Goal: Transaction & Acquisition: Obtain resource

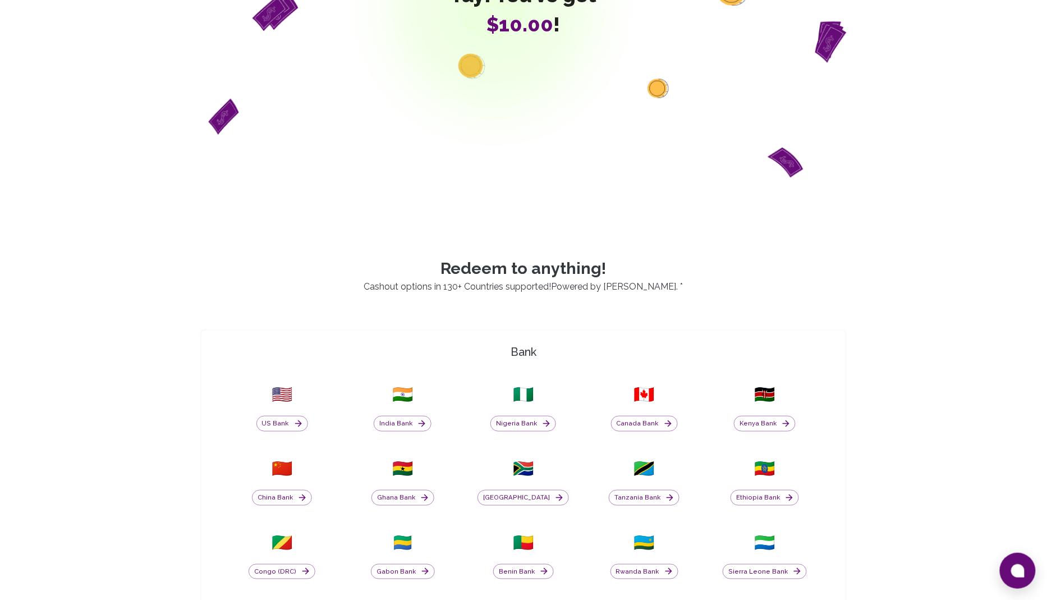
scroll to position [233, 0]
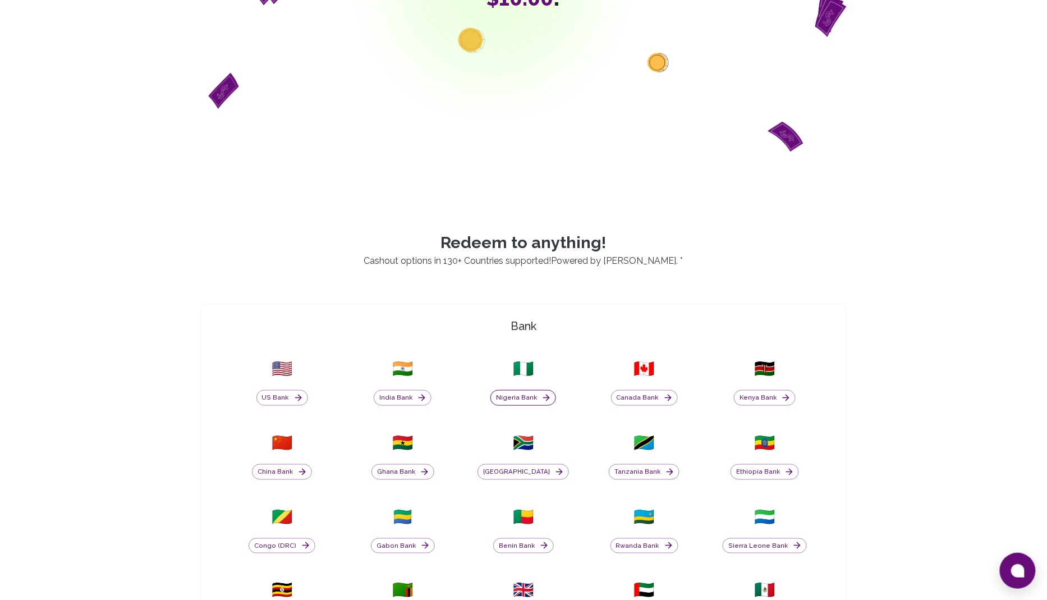
click at [533, 397] on button "Nigeria Bank" at bounding box center [523, 398] width 66 height 16
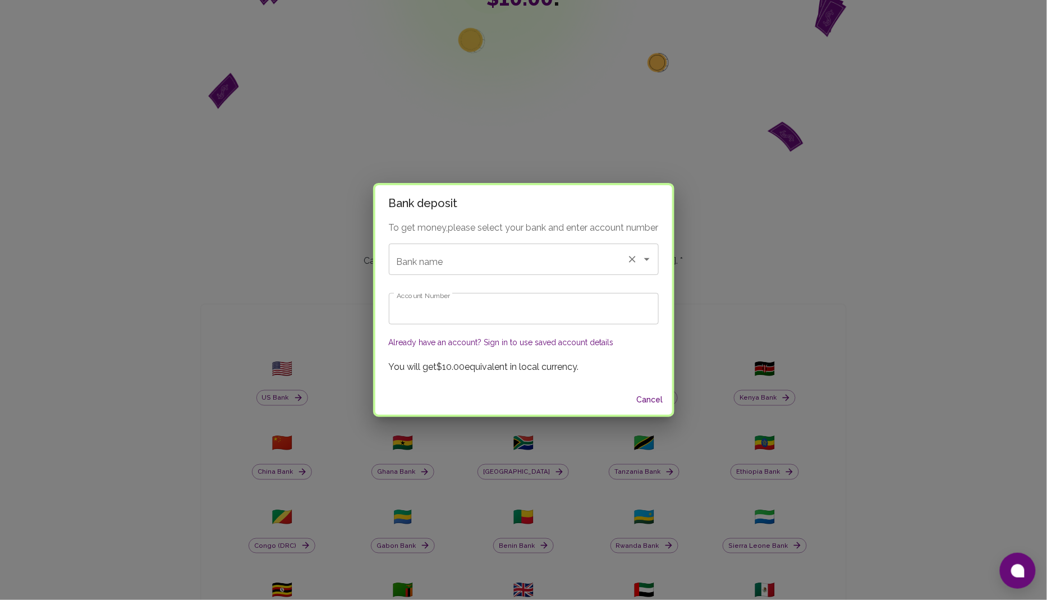
click at [482, 263] on input "Bank name" at bounding box center [508, 259] width 228 height 21
click at [477, 267] on input "Bank name" at bounding box center [508, 259] width 228 height 21
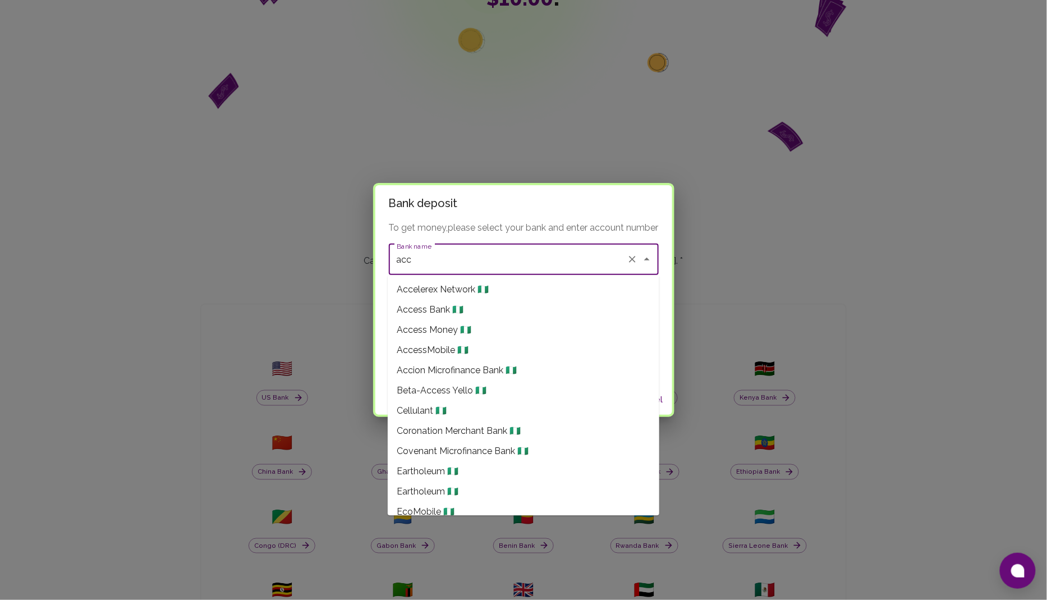
click at [442, 305] on span "Access Bank 🇳🇬" at bounding box center [430, 310] width 67 height 13
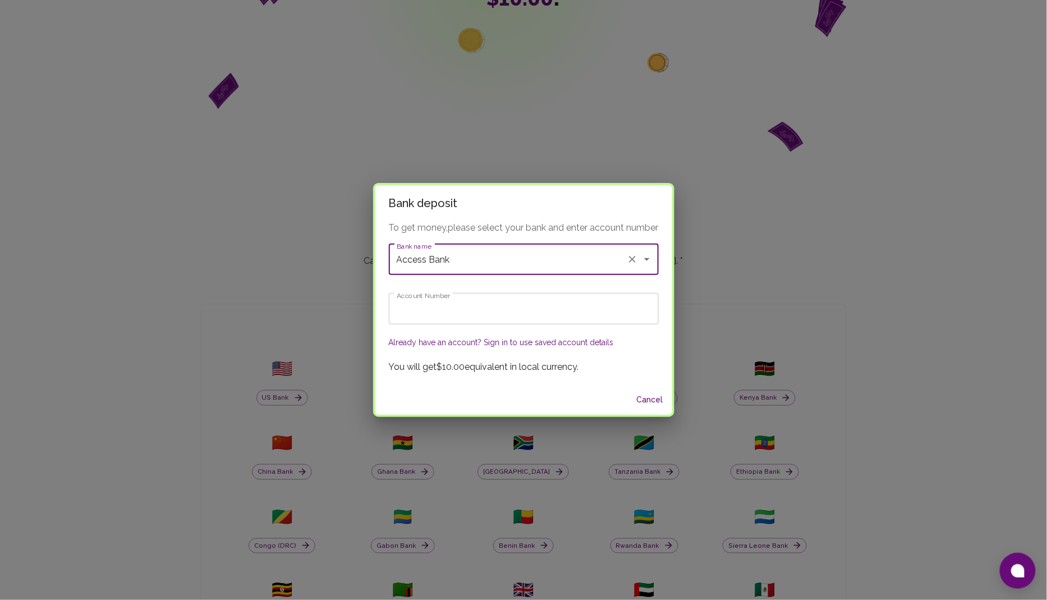
type input "Access Bank"
click at [442, 307] on input "Account Number" at bounding box center [524, 308] width 270 height 31
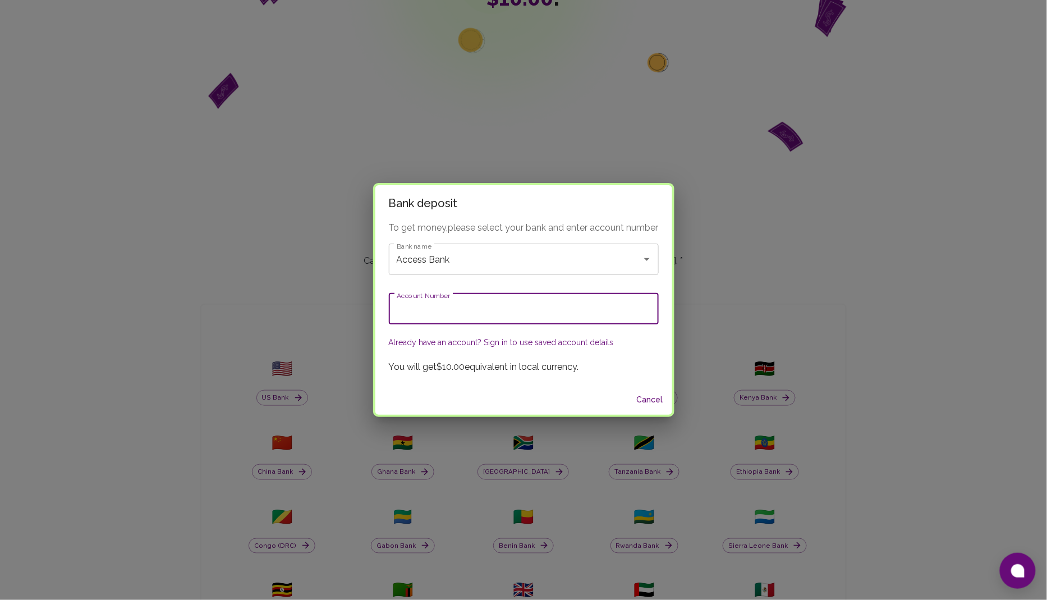
paste input "0690000032"
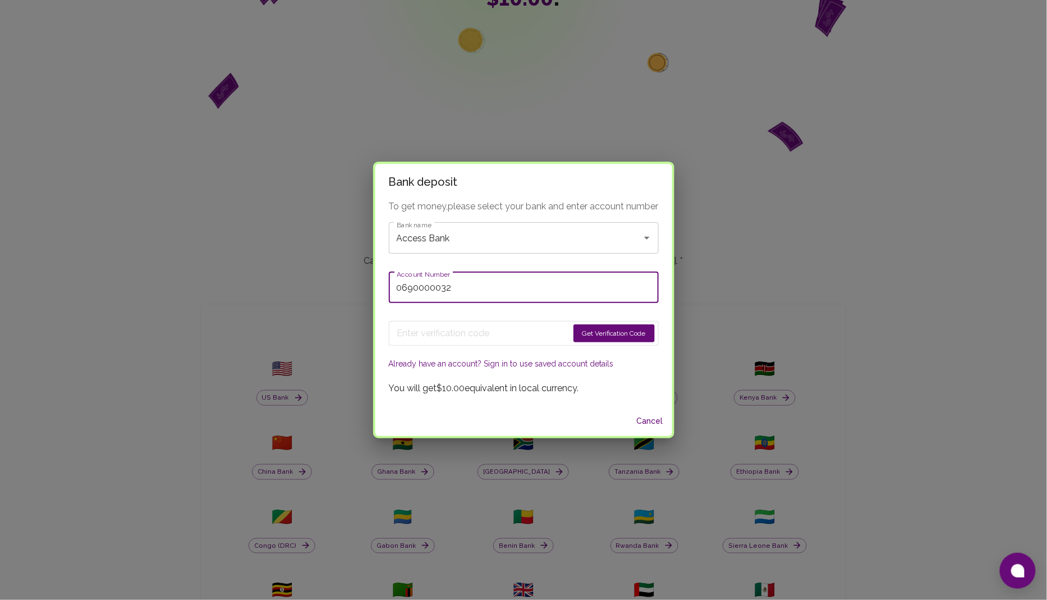
type input "0690000032"
click at [591, 327] on button "Get Verification Code" at bounding box center [613, 333] width 81 height 18
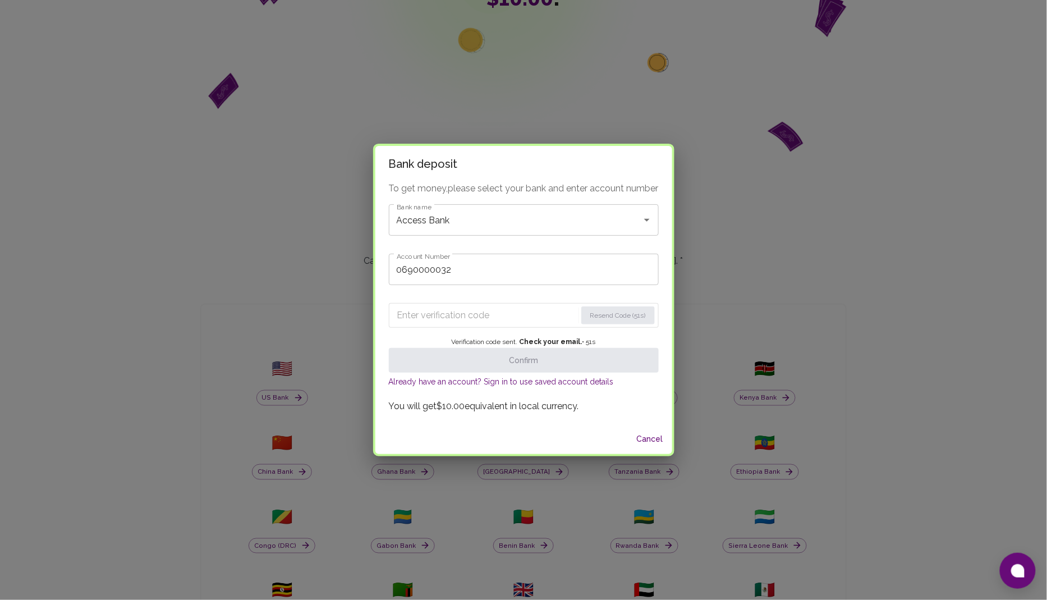
click at [437, 321] on input "Enter verification code" at bounding box center [486, 315] width 179 height 18
paste input "7898"
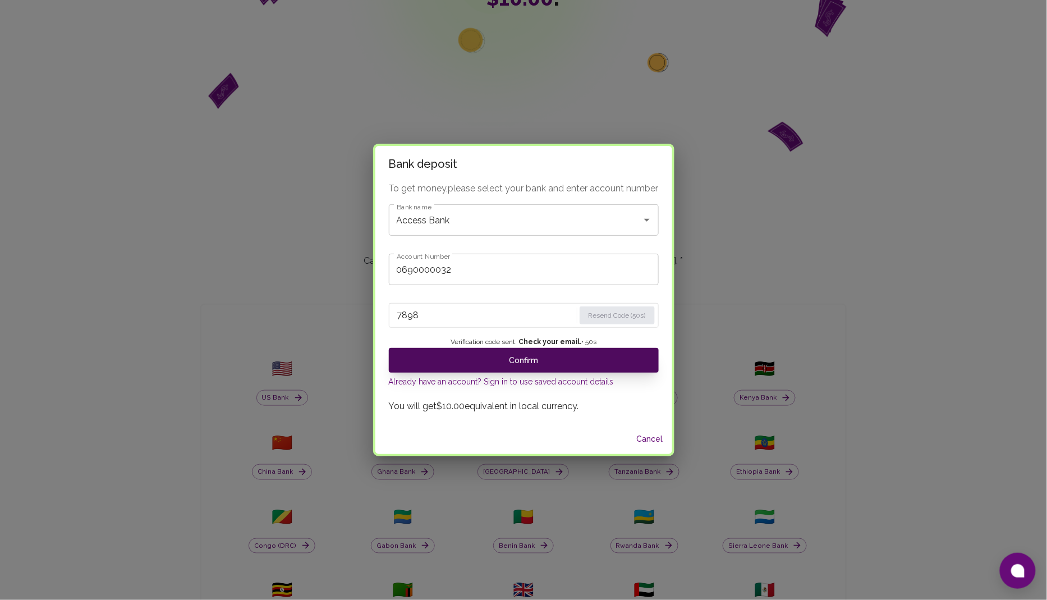
type input "7898"
click at [516, 360] on button "Confirm" at bounding box center [524, 360] width 270 height 25
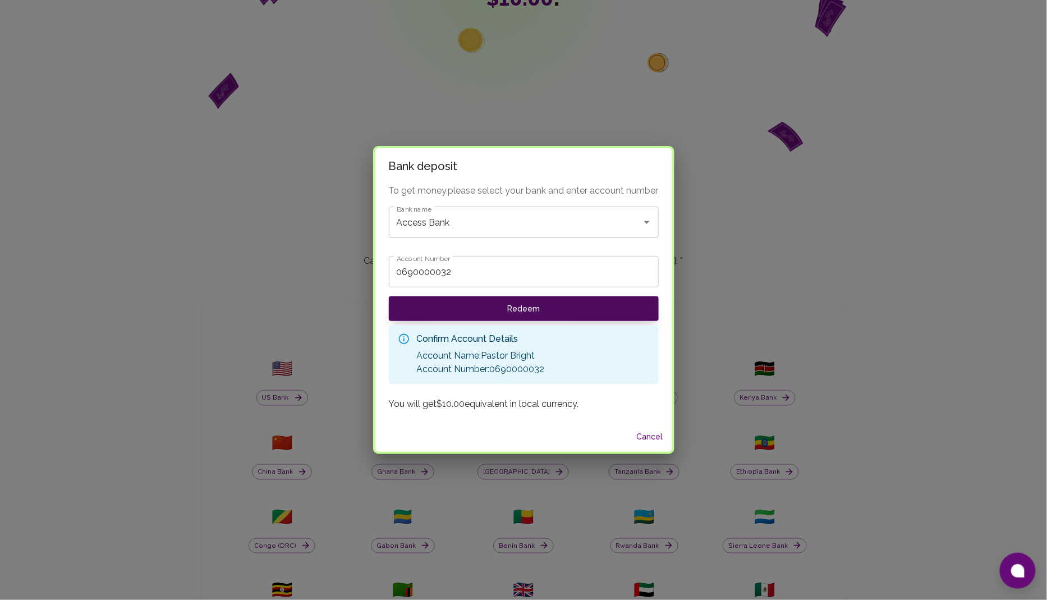
click at [514, 309] on button "Redeem" at bounding box center [524, 308] width 270 height 25
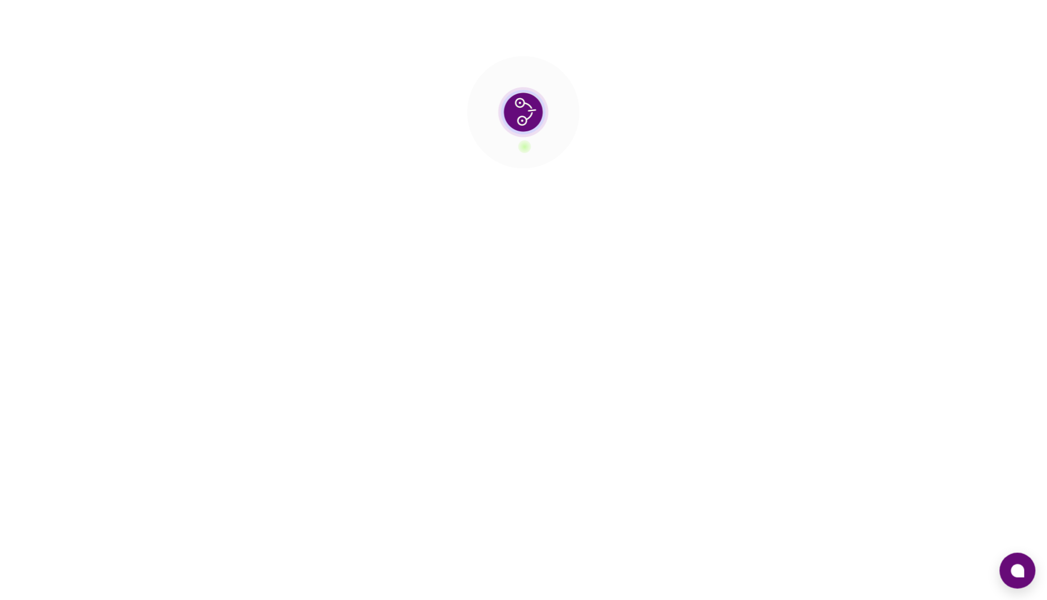
scroll to position [0, 0]
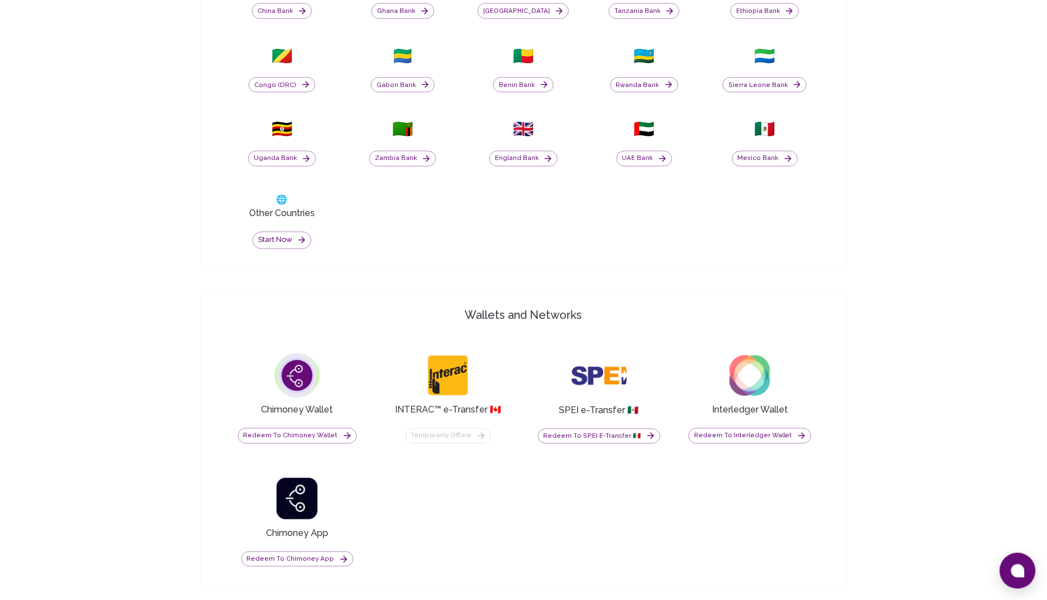
scroll to position [781, 0]
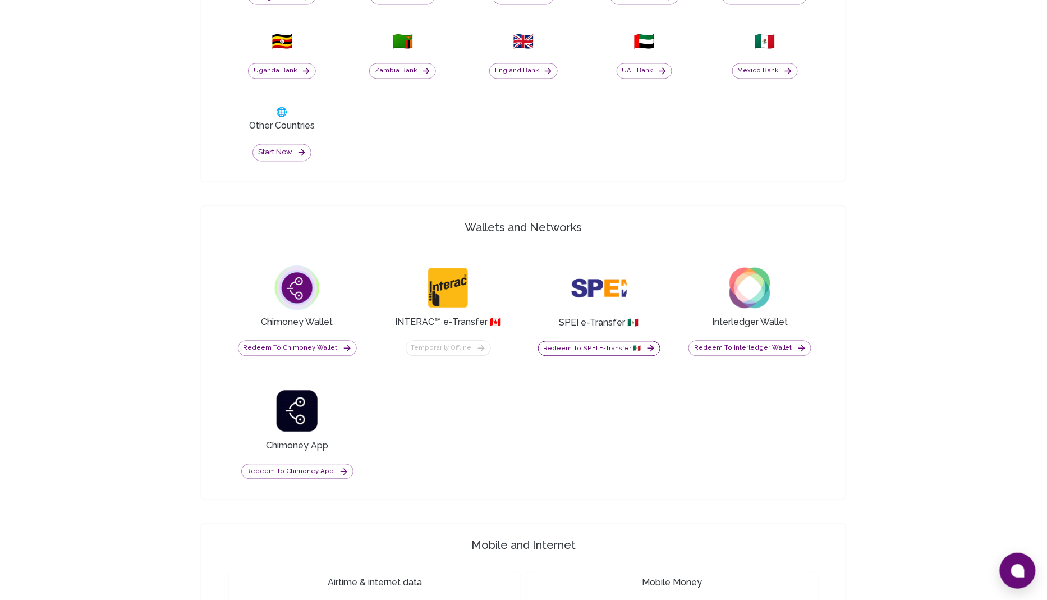
click at [585, 344] on button "Redeem to SPEI e-Transfer 🇲🇽" at bounding box center [599, 349] width 122 height 16
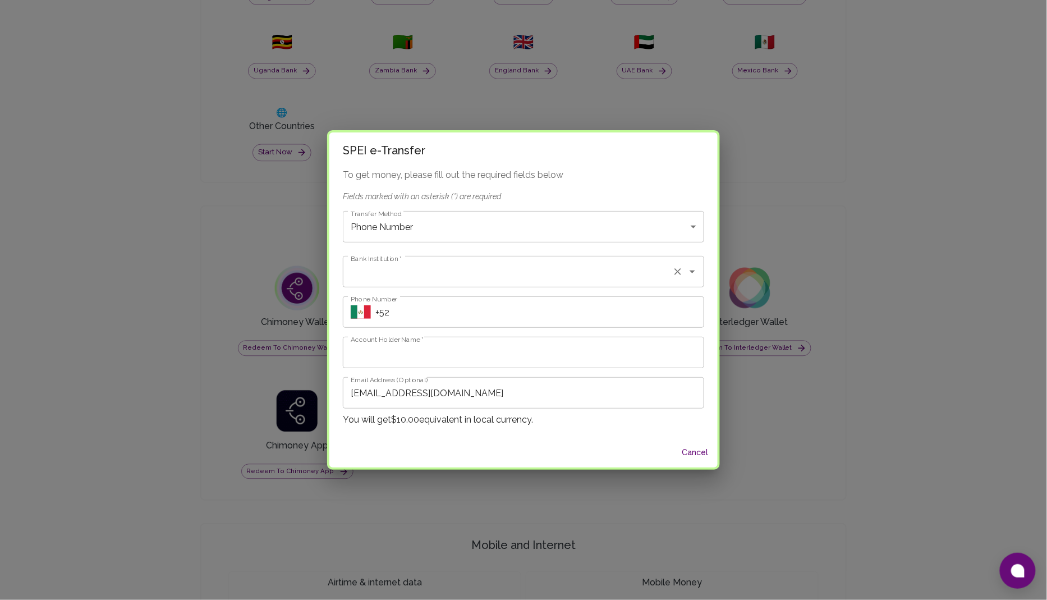
click at [428, 274] on input "Bank Institution   *" at bounding box center [508, 271] width 320 height 21
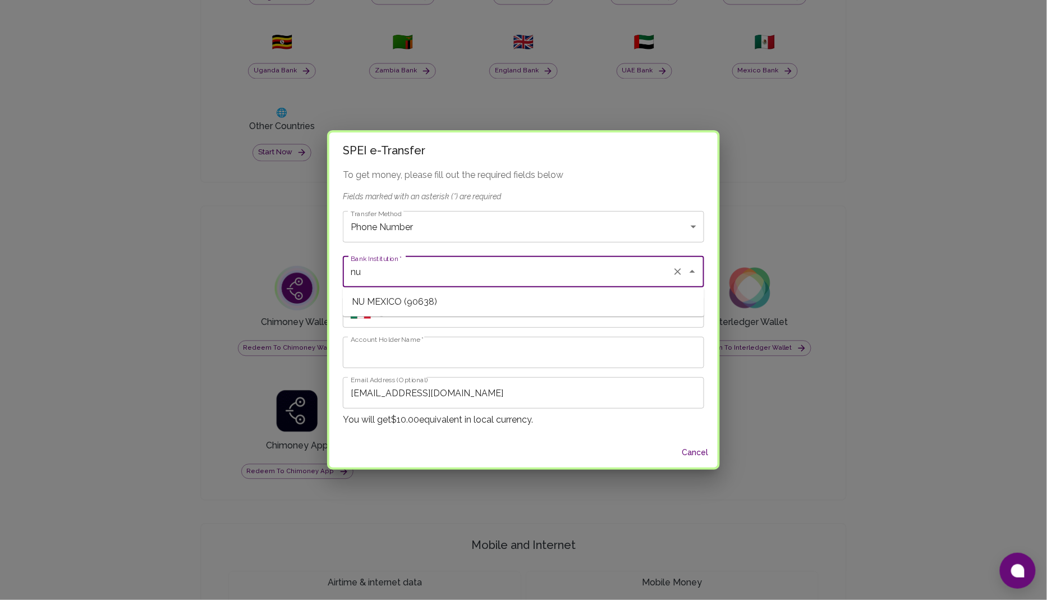
click at [393, 302] on li "NU MEXICO (90638)" at bounding box center [523, 302] width 361 height 20
type input "90638"
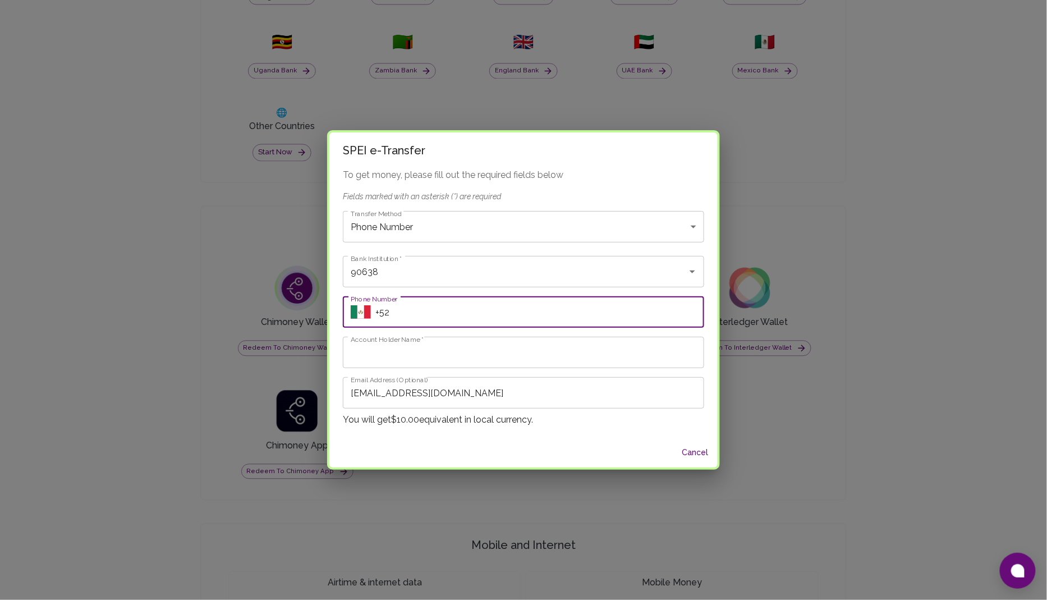
click at [426, 306] on input "Phone Number" at bounding box center [539, 311] width 329 height 31
type input "+521234567890"
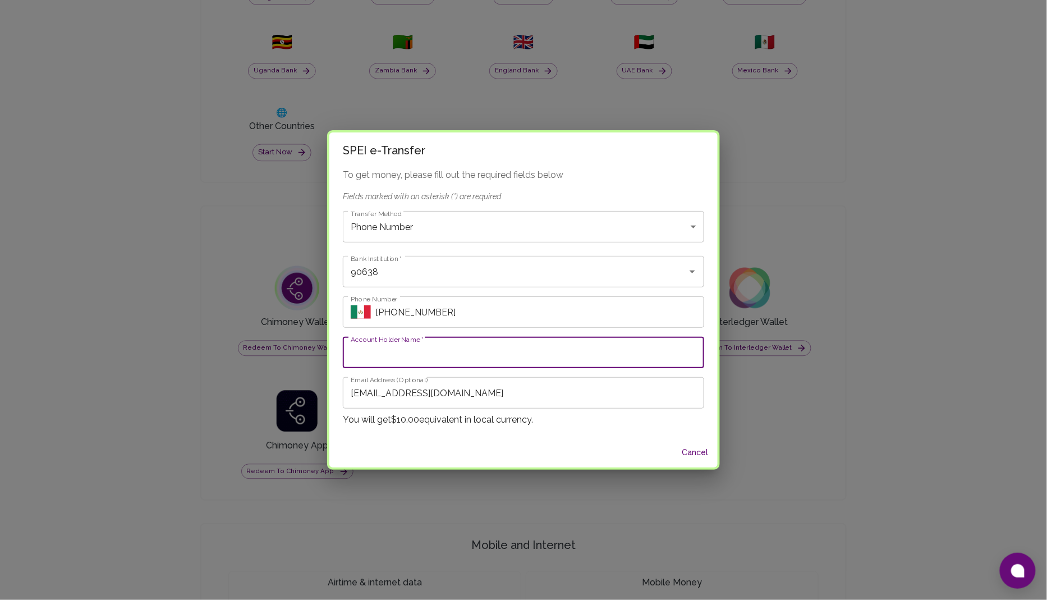
click at [376, 348] on input "Account Holder Name   *" at bounding box center [523, 352] width 361 height 31
type input "Mahfuz Bello"
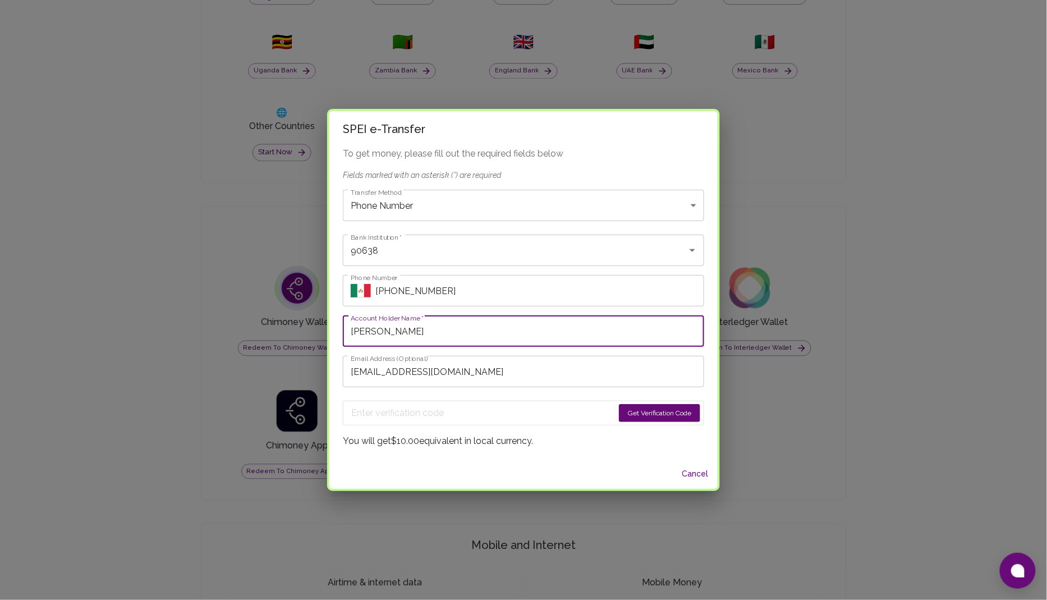
click at [656, 415] on button "Get Verification Code" at bounding box center [659, 413] width 81 height 18
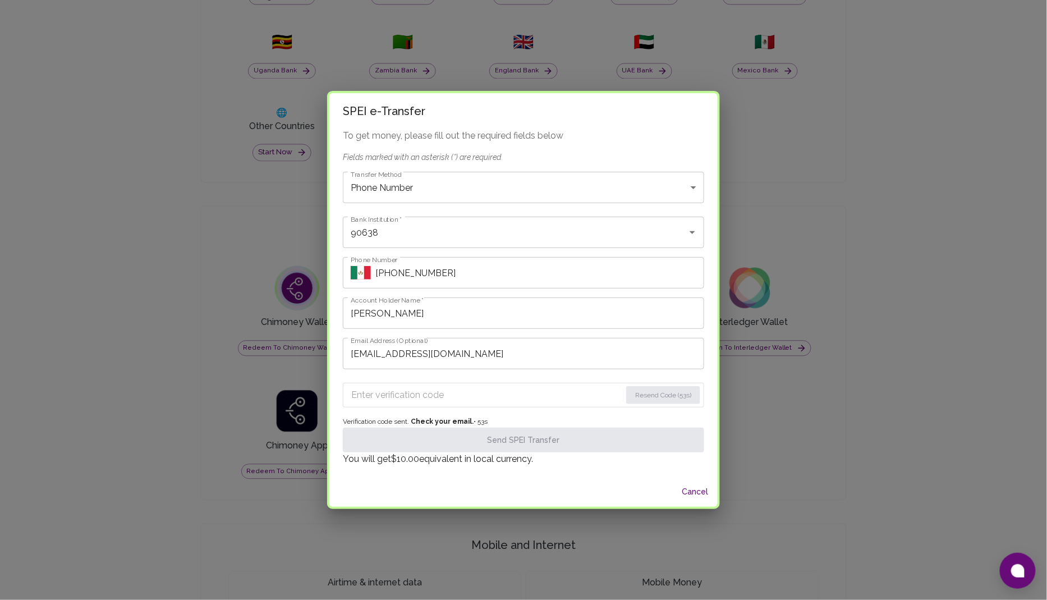
click at [406, 387] on input "Enter verification code" at bounding box center [486, 395] width 270 height 18
paste input "5798"
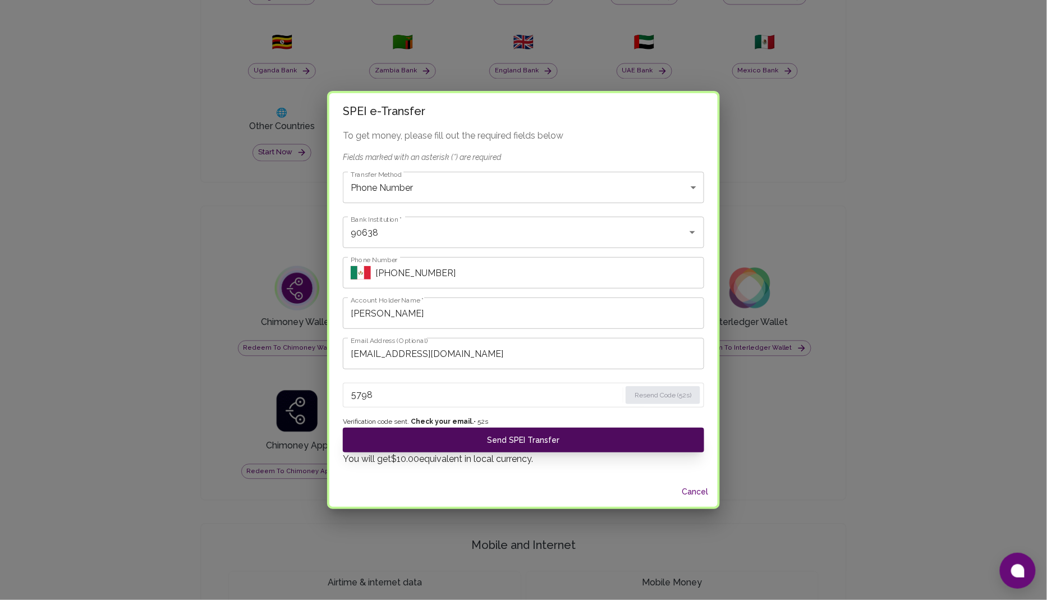
type input "5798"
click at [513, 442] on button "Send SPEI Transfer" at bounding box center [523, 439] width 361 height 25
